Goal: Task Accomplishment & Management: Complete application form

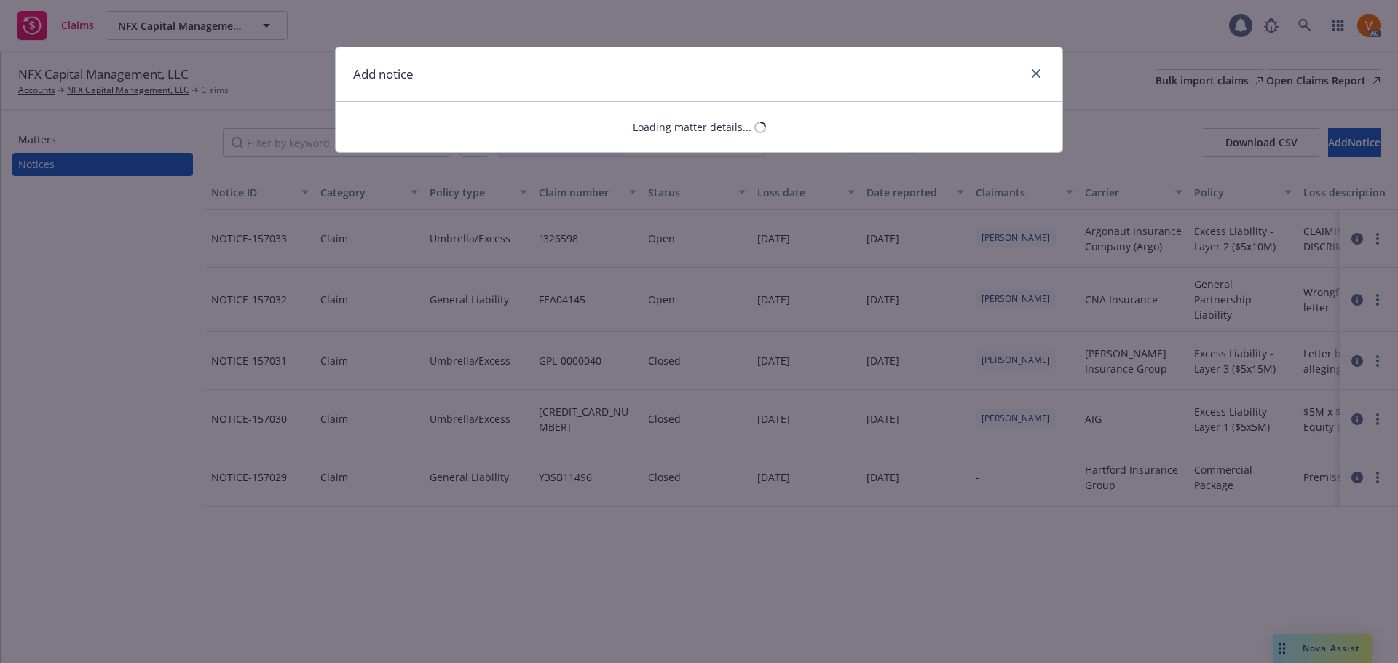
select select "COMMERCIAL_PROPERTY"
select select "open"
select select "CLAIM"
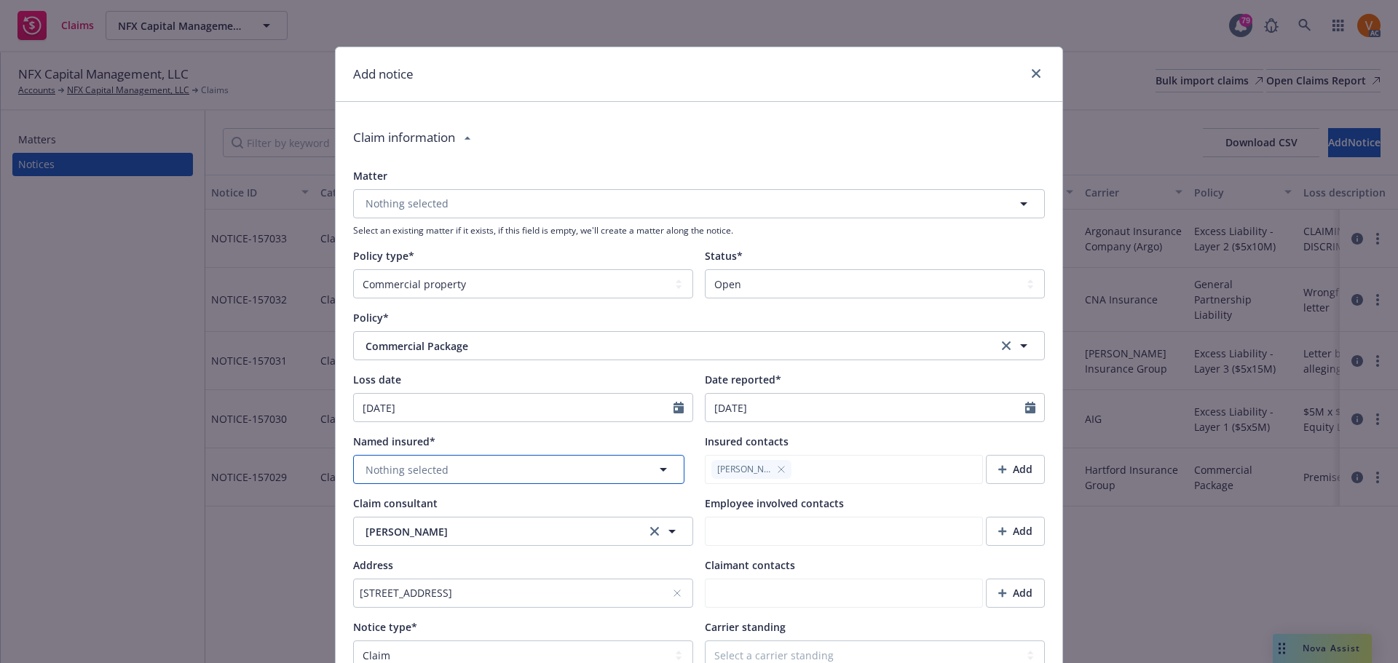
click at [480, 455] on button "Nothing selected" at bounding box center [518, 469] width 331 height 29
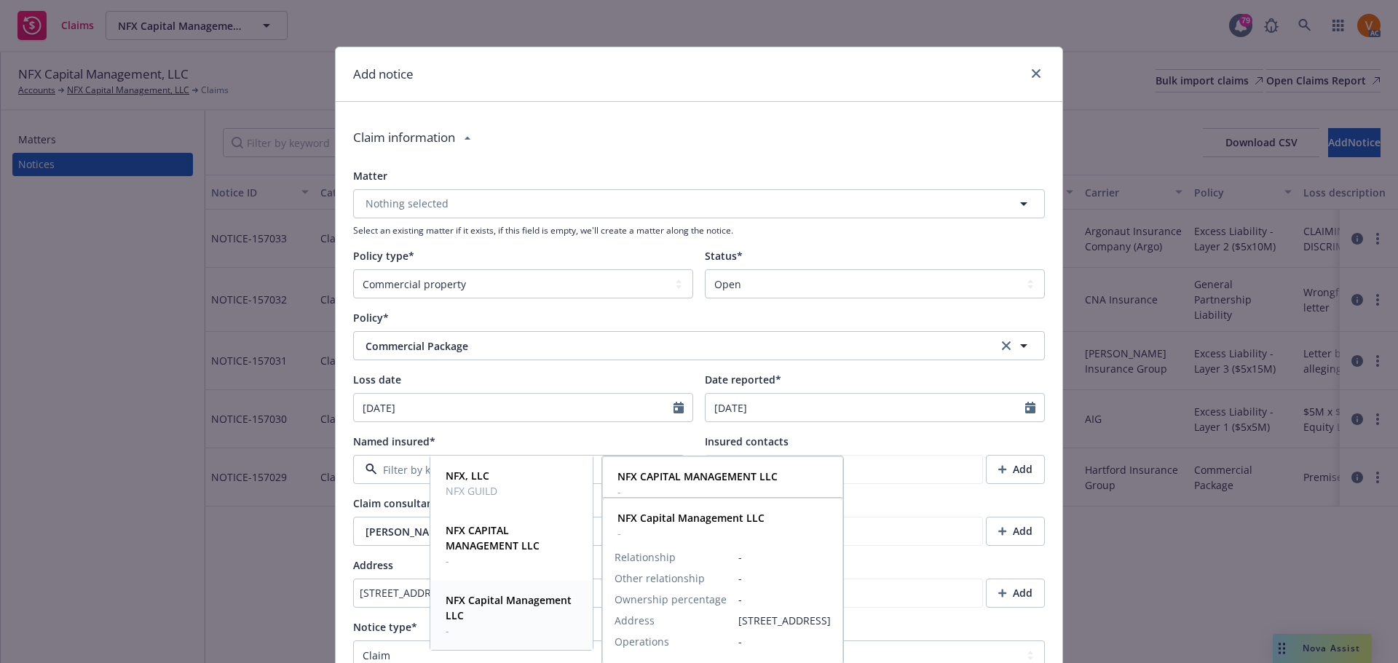
click at [489, 613] on span "NFX Capital Management LLC" at bounding box center [510, 608] width 129 height 31
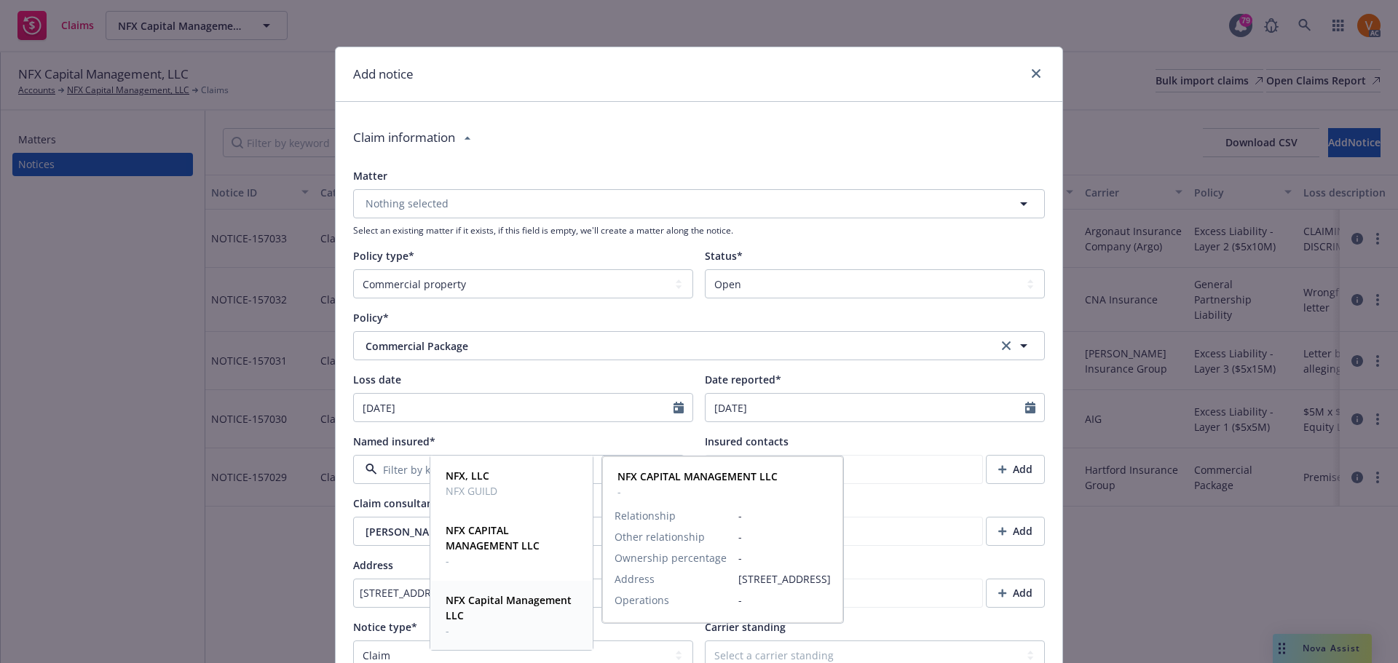
type textarea "x"
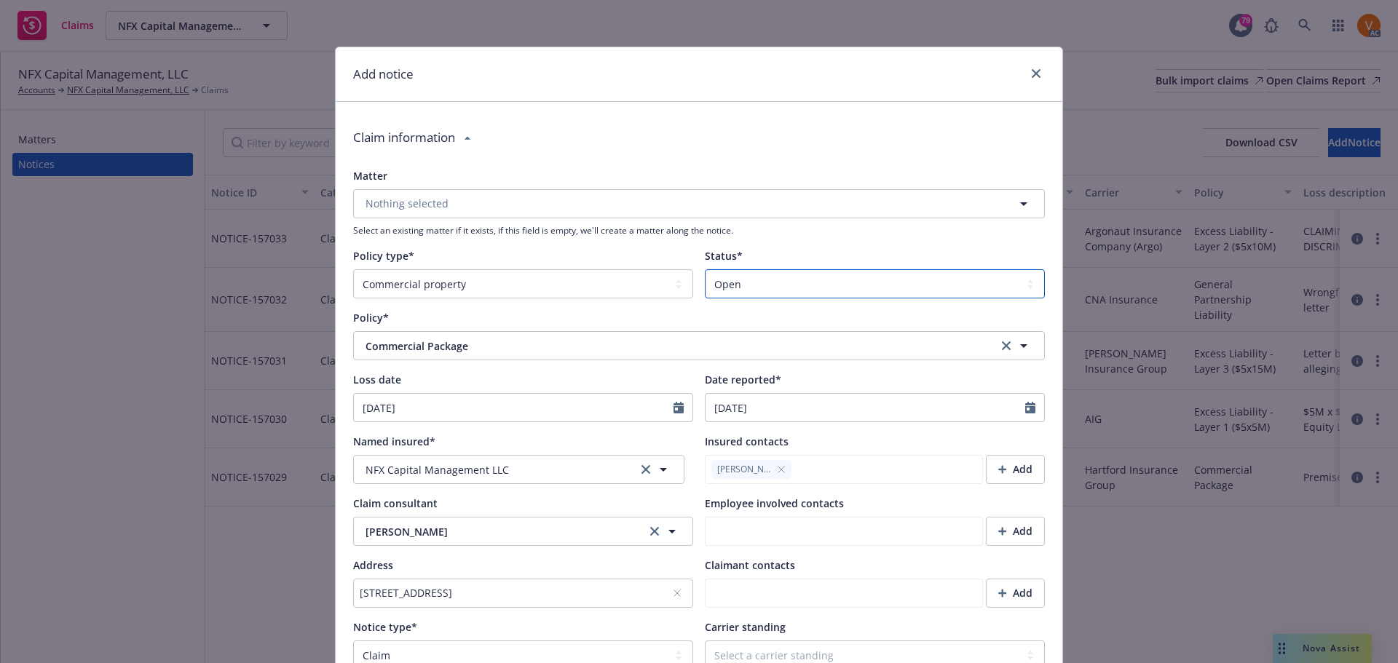
click at [831, 269] on select "Select a status Closed Open" at bounding box center [875, 283] width 340 height 29
select select "closed"
click at [705, 269] on select "Select a status Closed Open" at bounding box center [875, 283] width 340 height 29
type textarea "x"
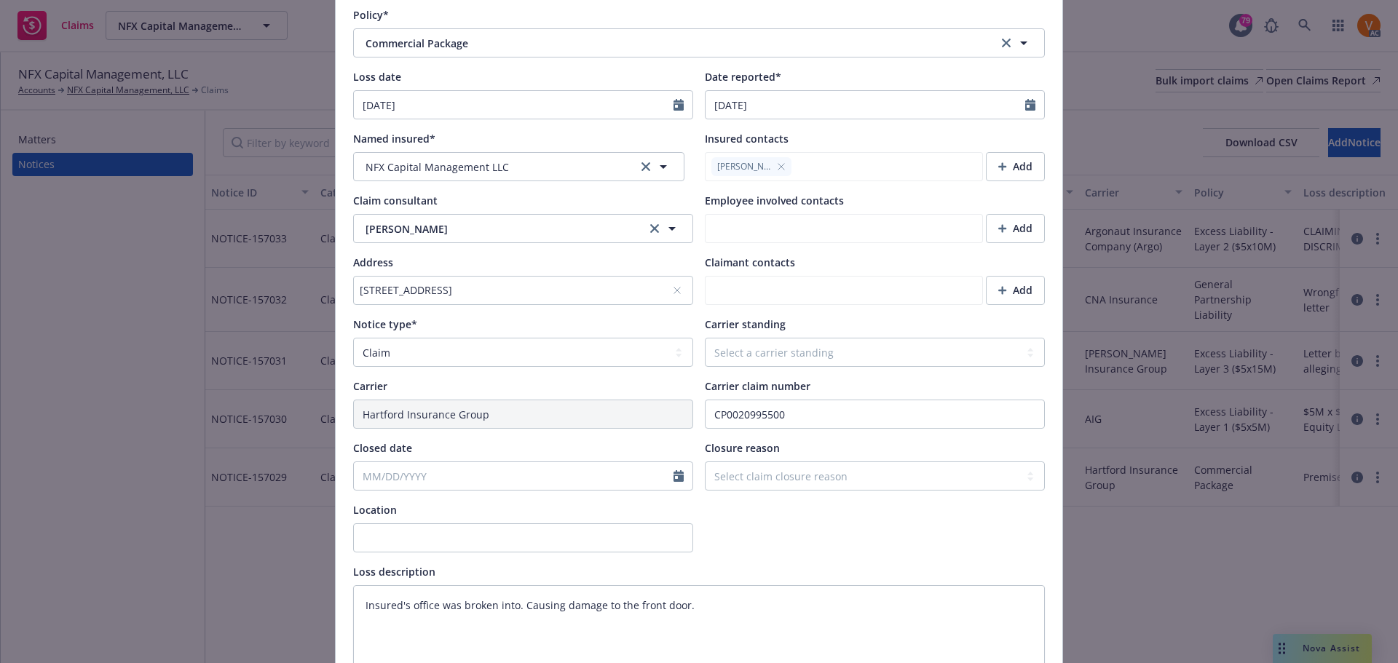
scroll to position [437, 0]
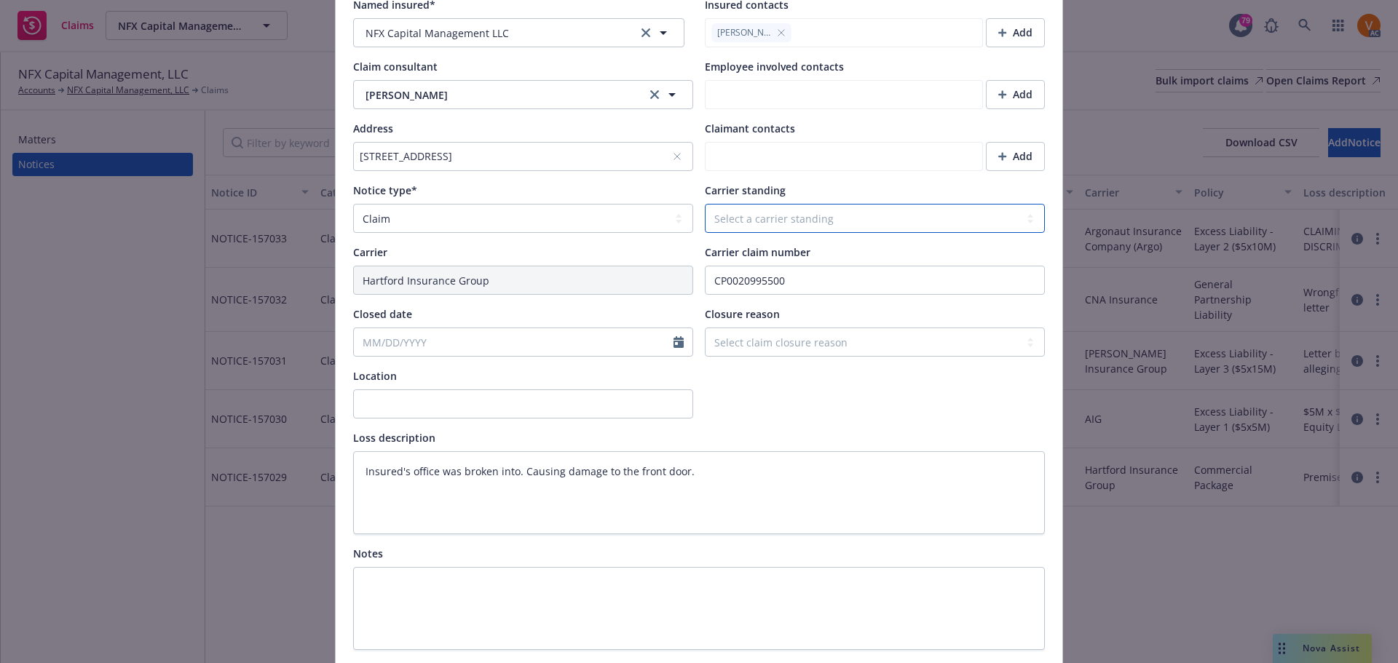
click at [766, 204] on select "Select a carrier standing Closed Not submitted Open Reopened Subrogated Withdra…" at bounding box center [875, 218] width 340 height 29
select select "CLOSED"
click at [705, 204] on select "Select a carrier standing Closed Not submitted Open Reopened Subrogated Withdra…" at bounding box center [875, 218] width 340 height 29
type textarea "x"
click at [753, 328] on select "Select claim closure reason Administrative closure Closed Closed no liability f…" at bounding box center [875, 342] width 340 height 29
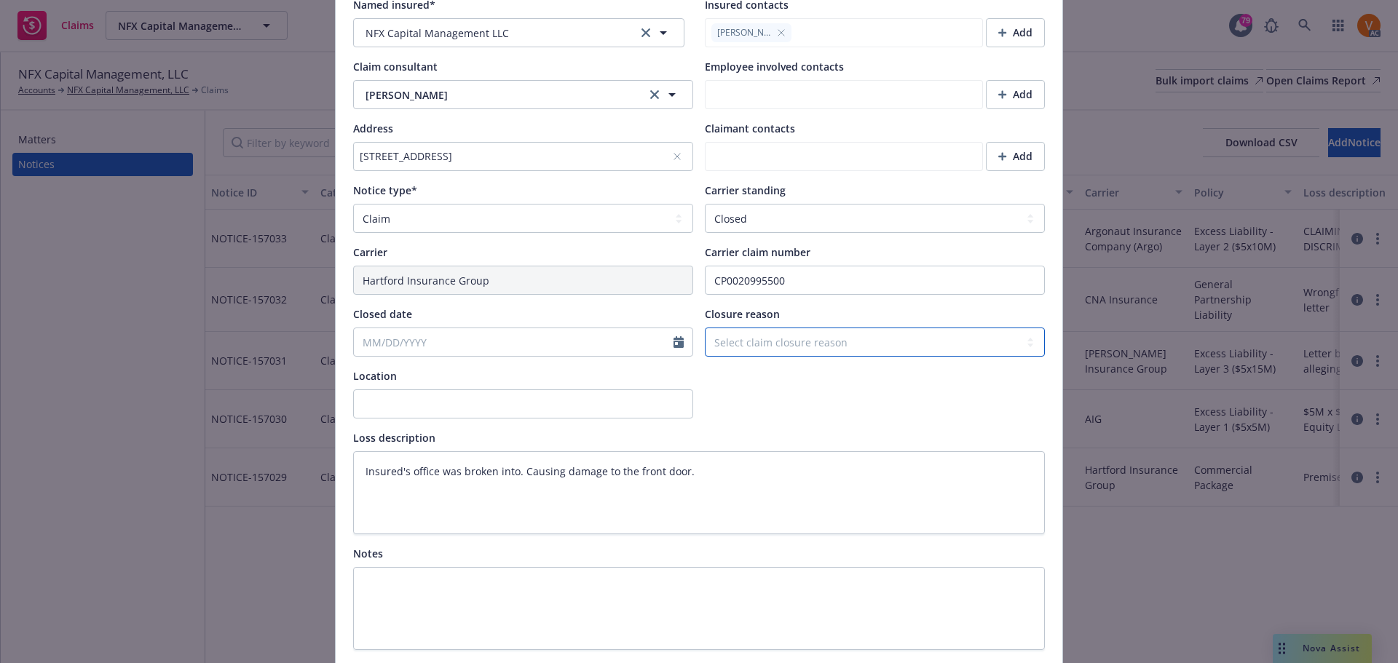
select select "settled"
click at [705, 328] on select "Select claim closure reason Administrative closure Closed Closed no liability f…" at bounding box center [875, 342] width 340 height 29
type textarea "x"
select select "9"
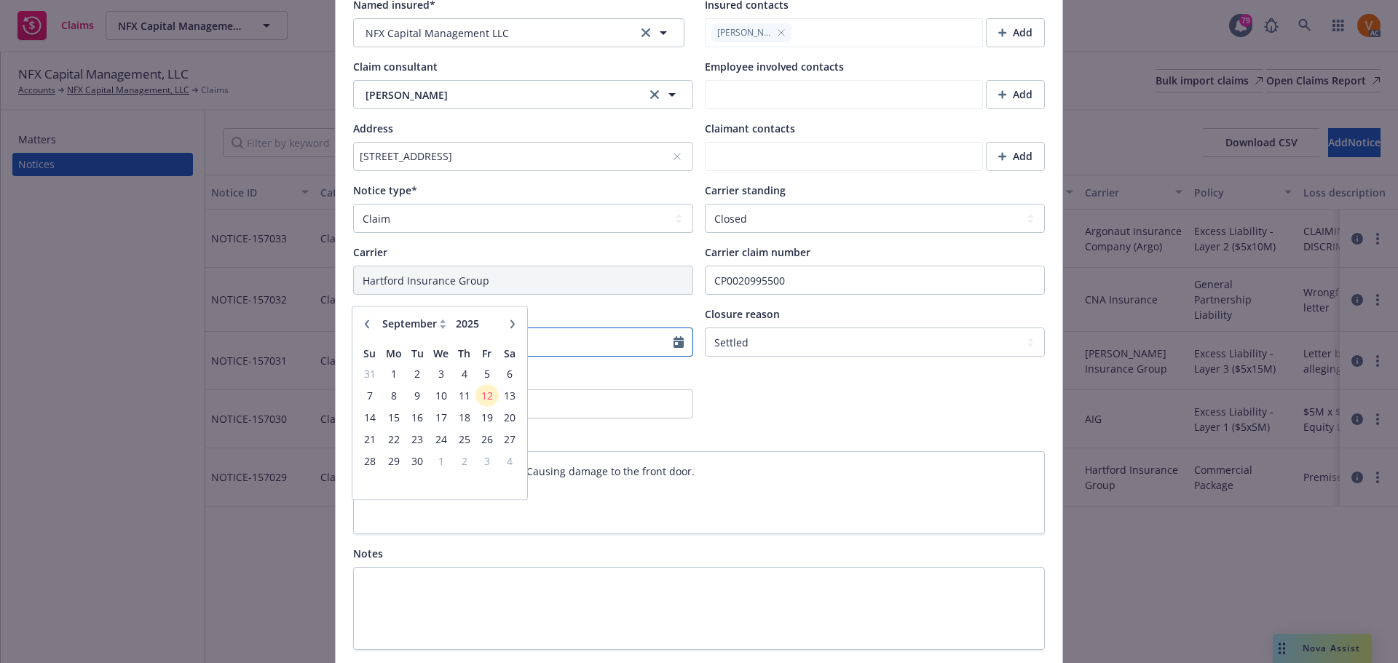
click at [444, 328] on input "Closed date" at bounding box center [514, 342] width 320 height 28
paste input "[DATE]"
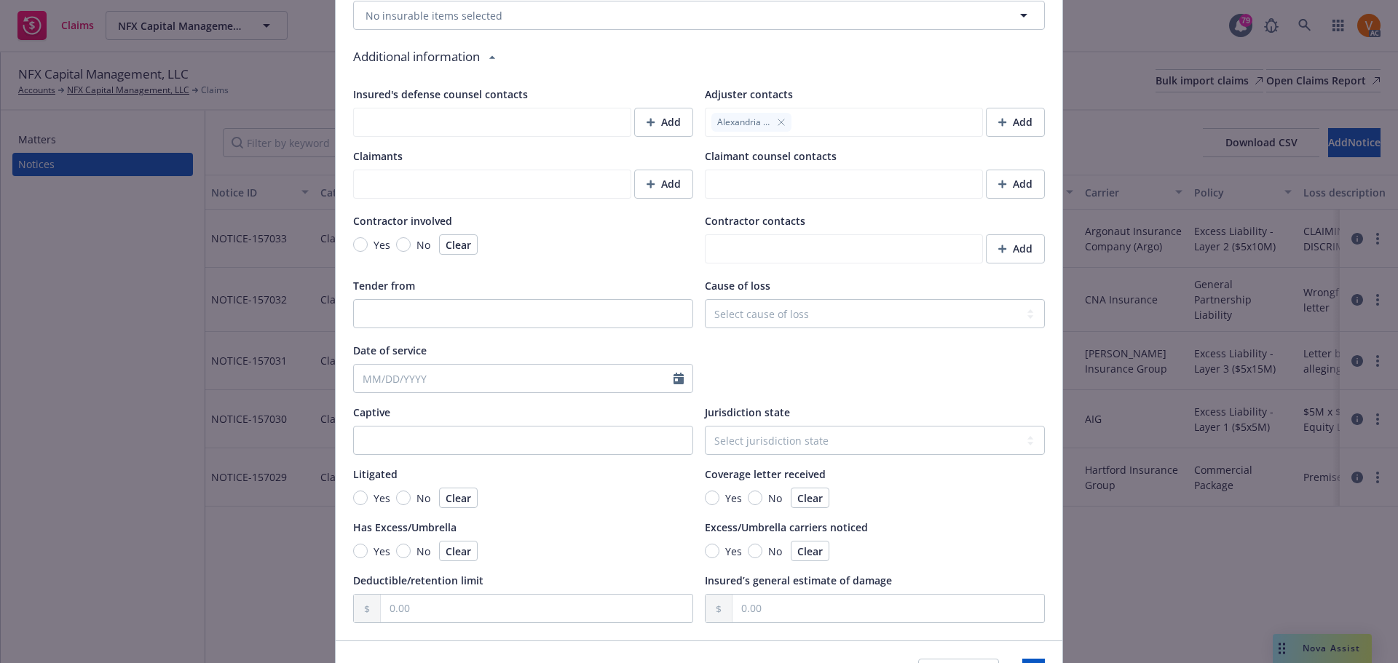
scroll to position [1120, 0]
type input "[DATE]"
click at [1022, 663] on span "Save" at bounding box center [1033, 673] width 23 height 14
type textarea "x"
